Goal: Transaction & Acquisition: Purchase product/service

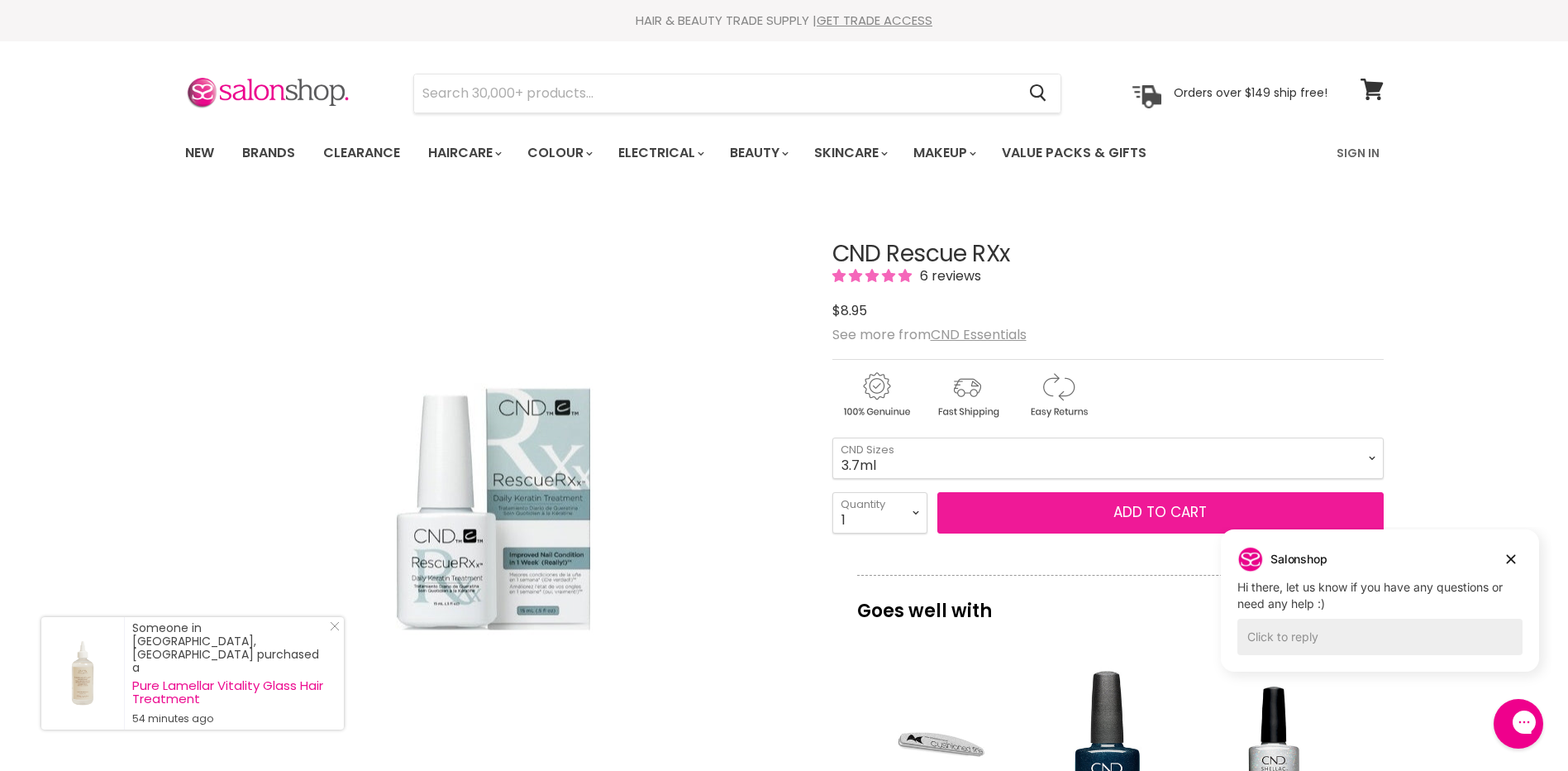
click at [1054, 507] on button "Add to cart" at bounding box center [1161, 512] width 447 height 41
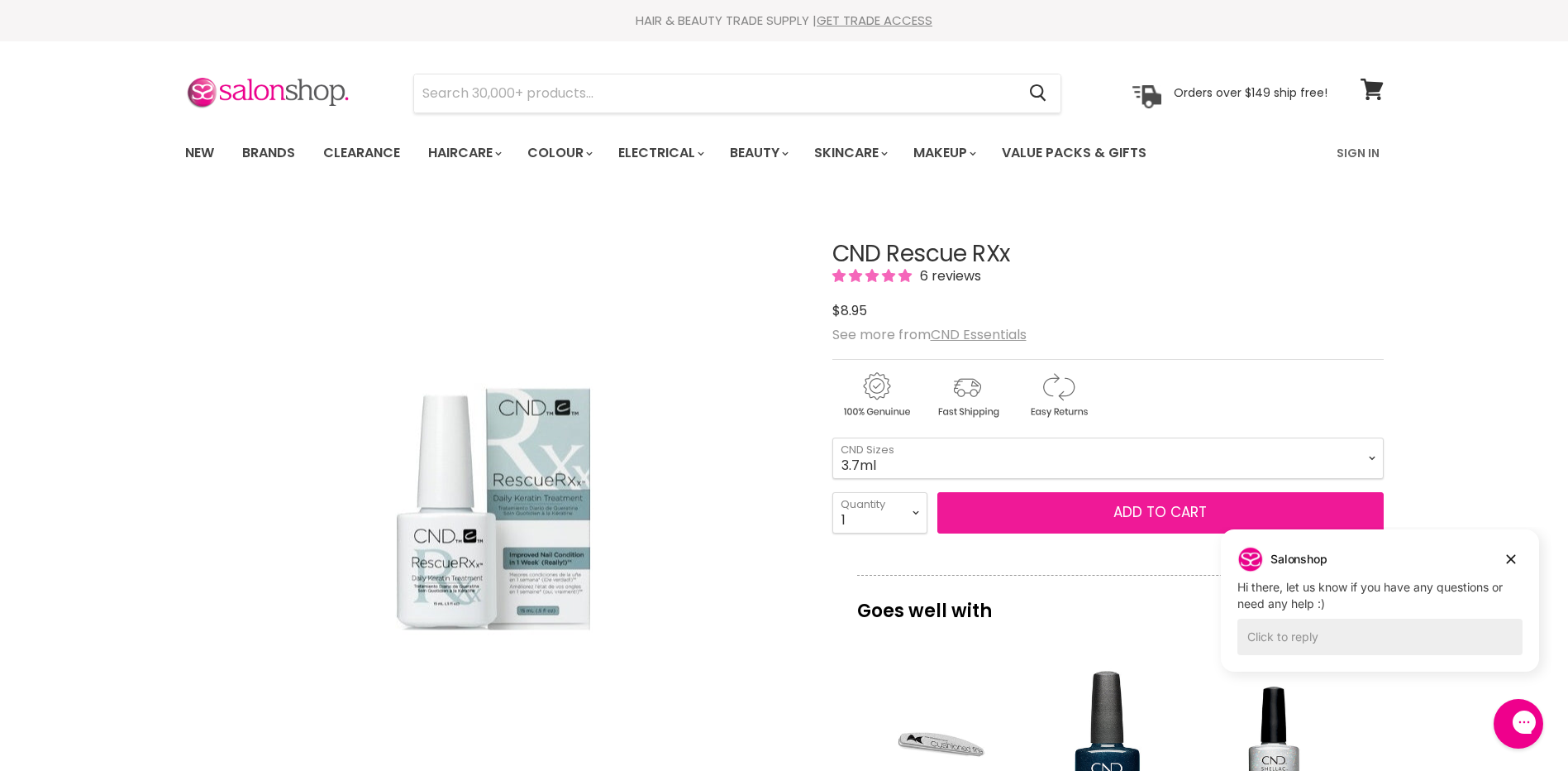
click at [1124, 503] on span "Add to cart" at bounding box center [1161, 512] width 93 height 20
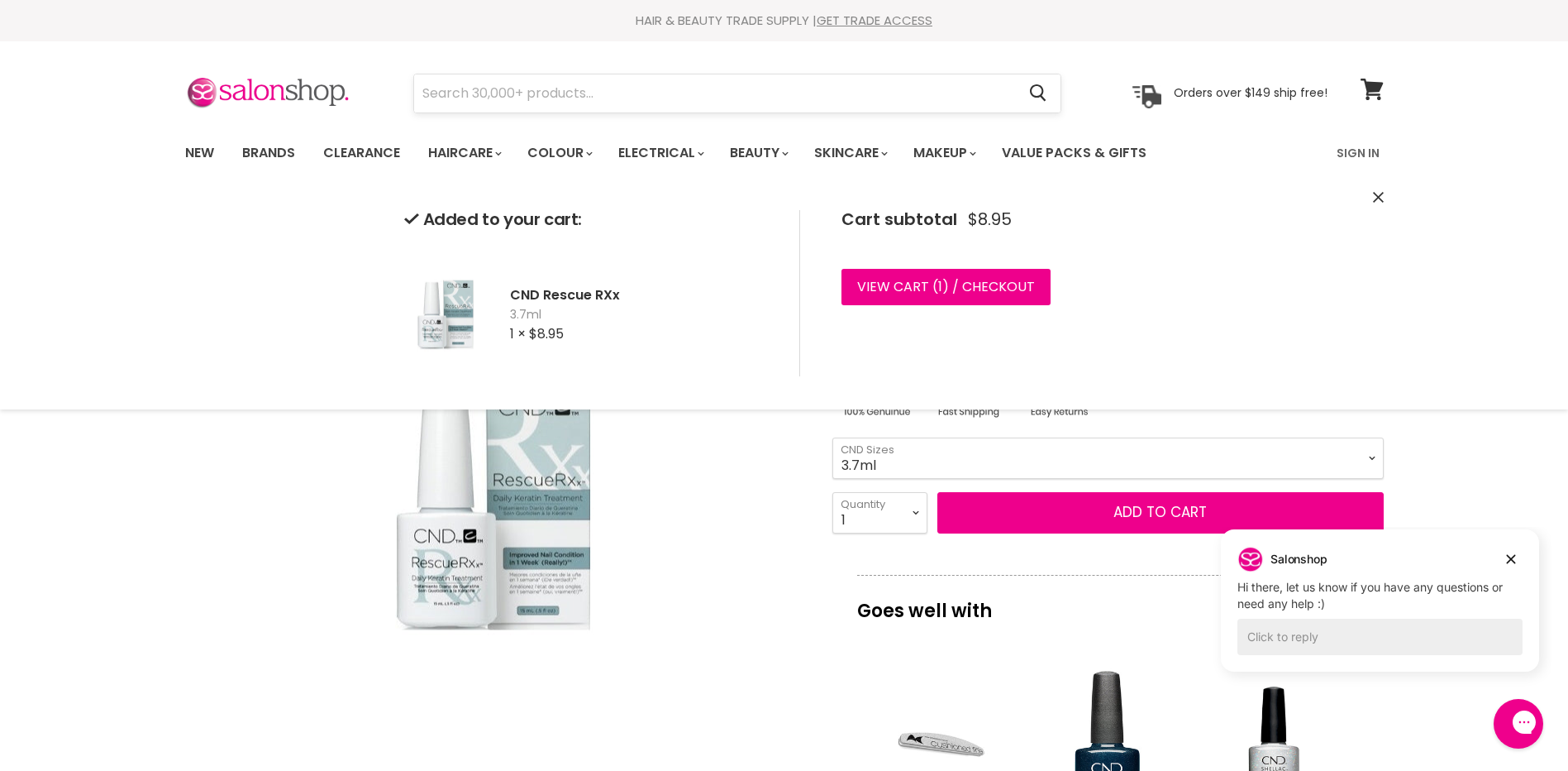
click at [487, 97] on input "Search" at bounding box center [715, 93] width 602 height 38
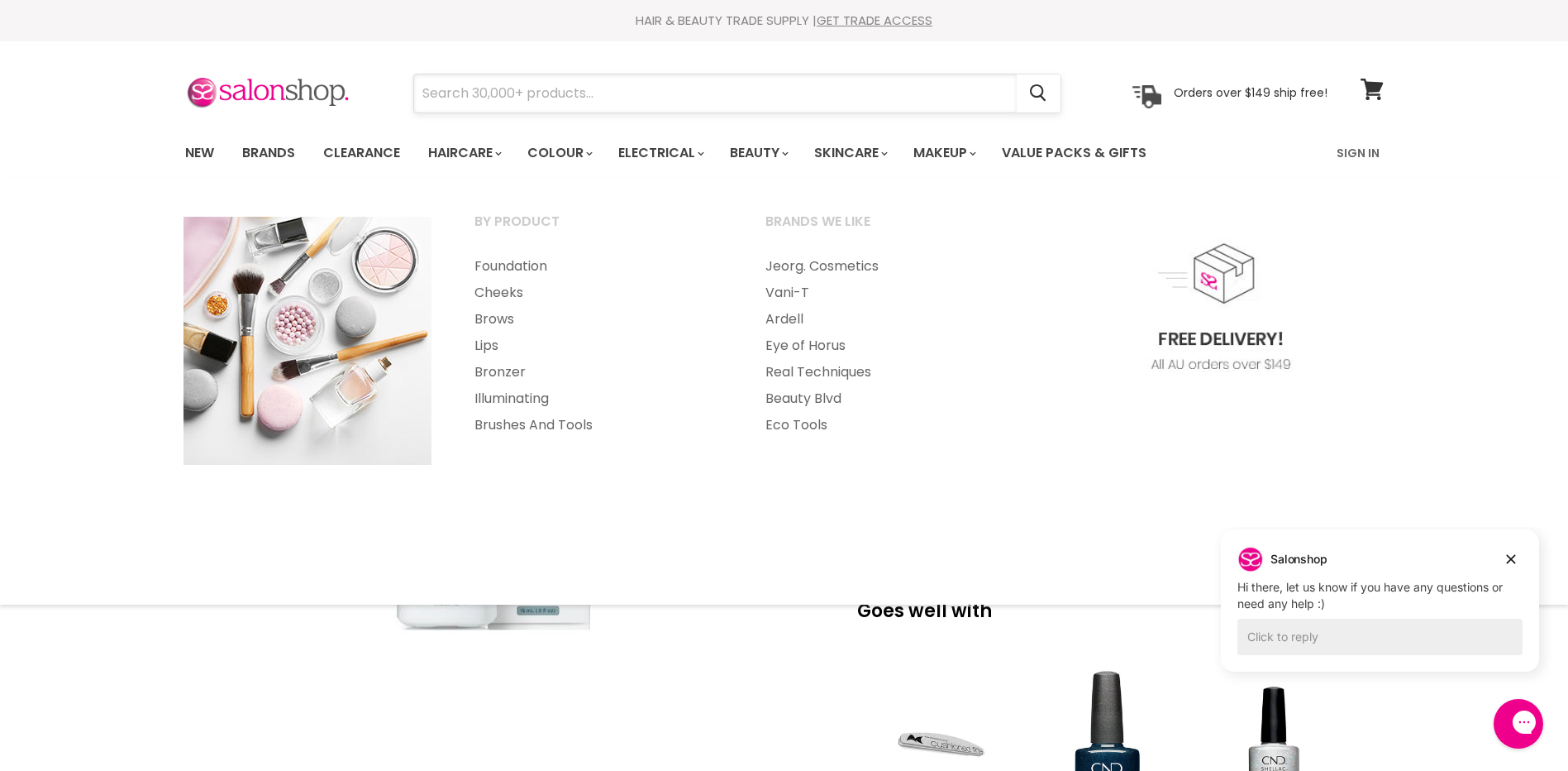
click at [891, 93] on input "Search" at bounding box center [715, 93] width 602 height 38
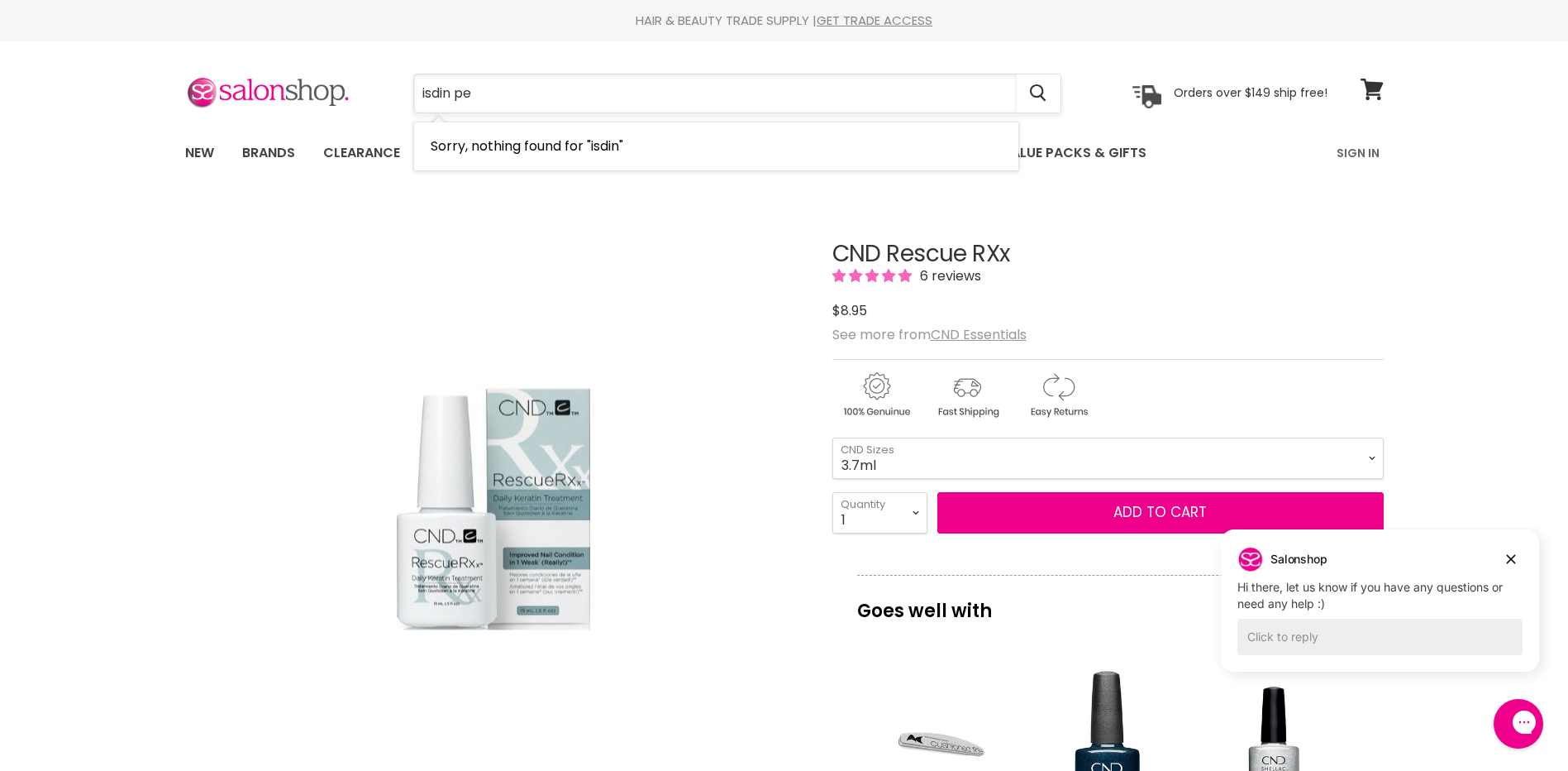
type input "isdin pen"
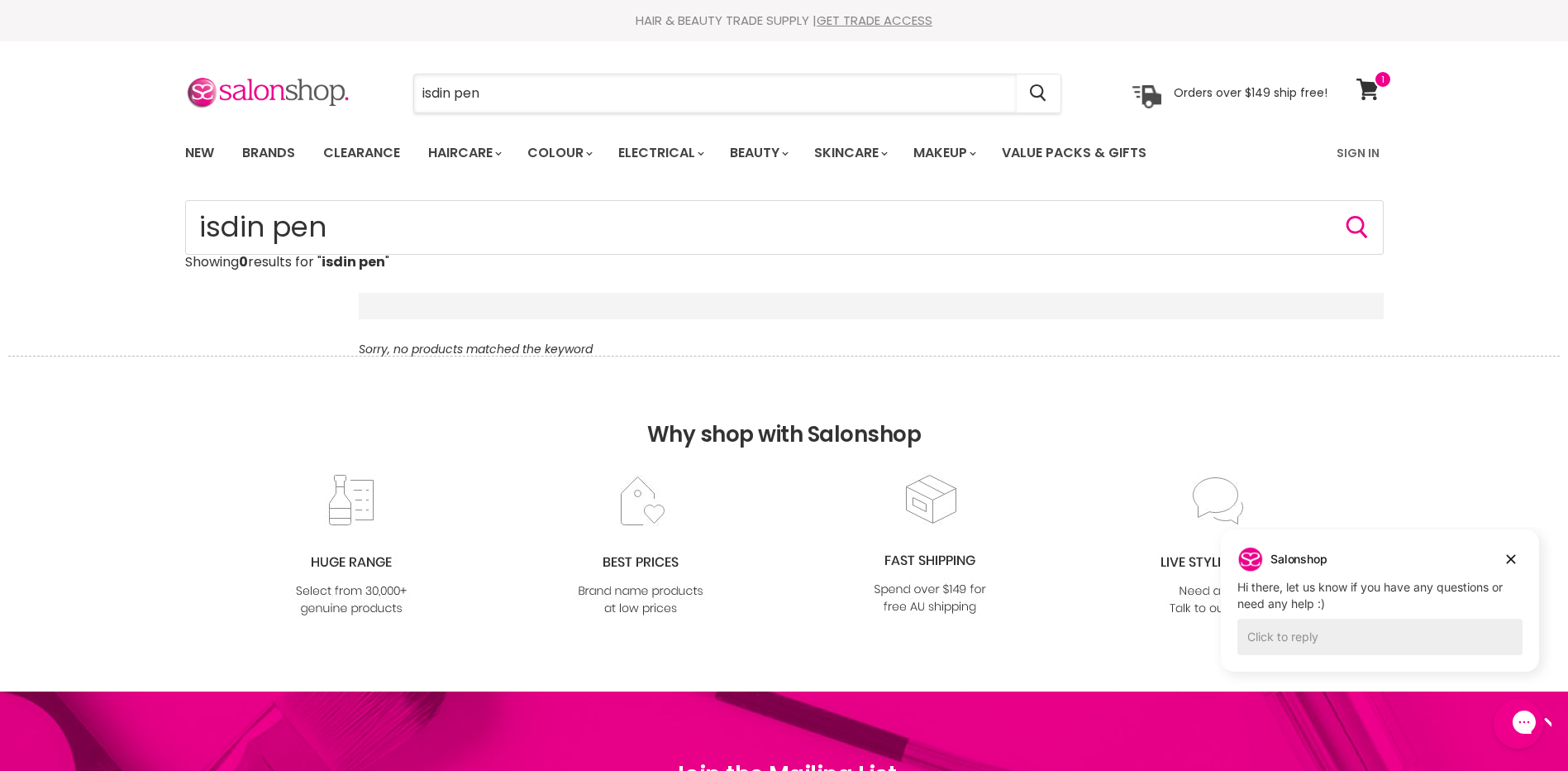
drag, startPoint x: 503, startPoint y: 96, endPoint x: 398, endPoint y: 90, distance: 105.2
click at [398, 90] on div "isdin pen Cancel" at bounding box center [738, 93] width 732 height 38
type input "opi rescue mold"
